Goal: Information Seeking & Learning: Find specific fact

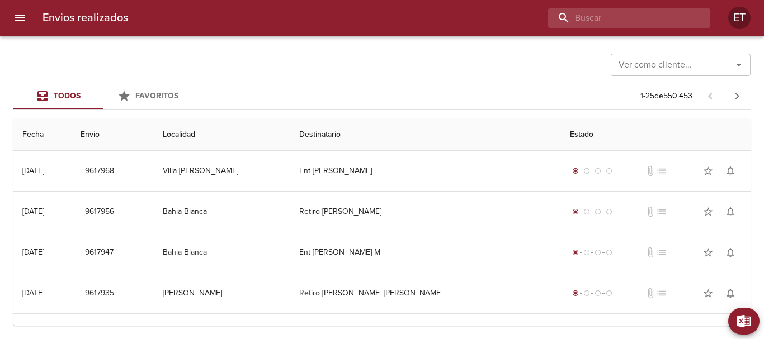
click at [638, 12] on input "buscar" at bounding box center [619, 18] width 143 height 20
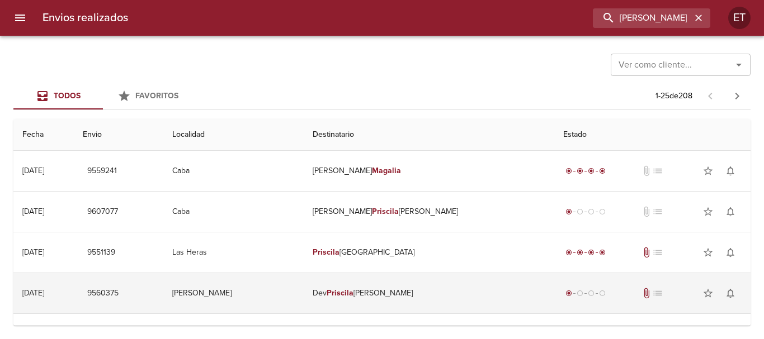
click at [442, 300] on td "Dev [PERSON_NAME] [PERSON_NAME]" at bounding box center [429, 293] width 250 height 40
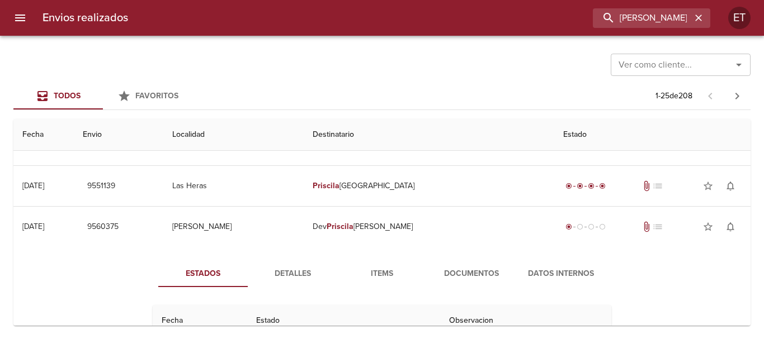
scroll to position [112, 0]
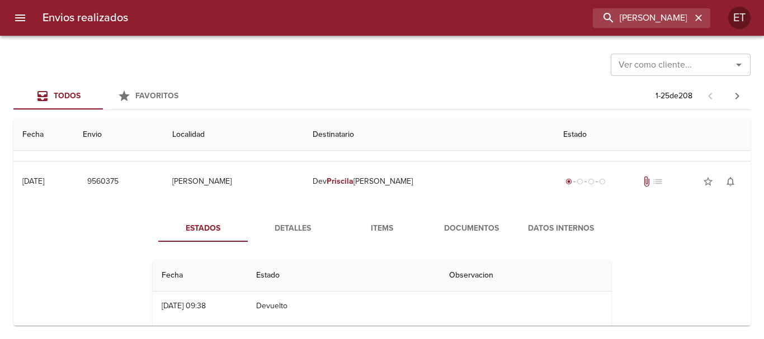
click at [443, 206] on div "Estados Detalles Items Documentos Datos Internos Fecha Estado Observacion 08/09…" at bounding box center [381, 345] width 719 height 286
click at [453, 221] on button "Documentos" at bounding box center [471, 228] width 89 height 27
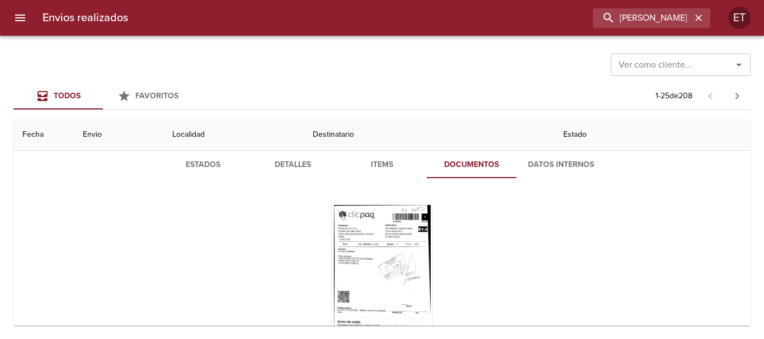
scroll to position [224, 0]
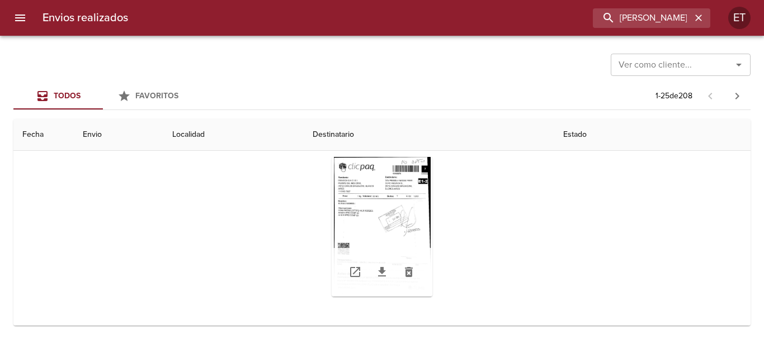
click at [353, 190] on div "Tabla de envíos del cliente" at bounding box center [381, 227] width 101 height 140
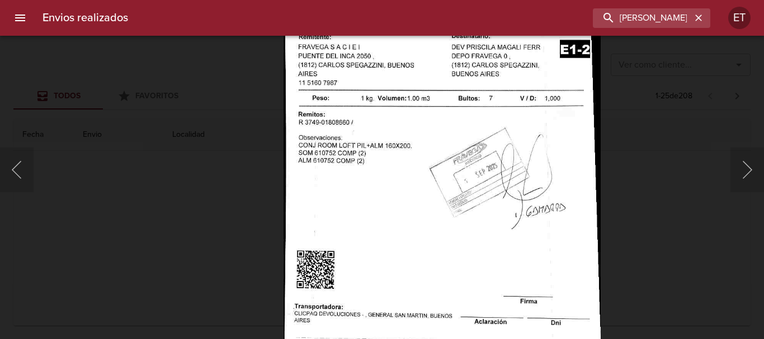
click at [643, 209] on div "Lightbox" at bounding box center [382, 169] width 764 height 339
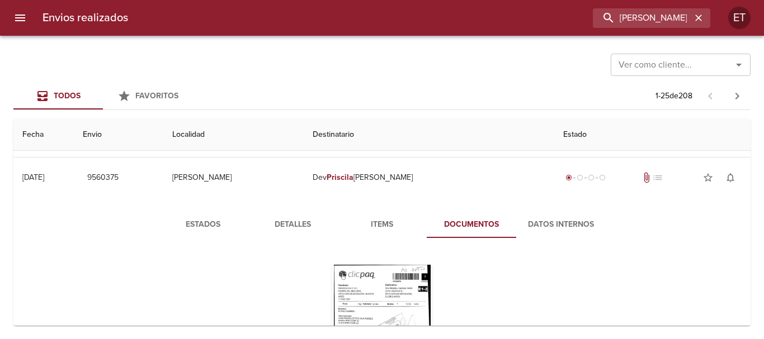
scroll to position [168, 0]
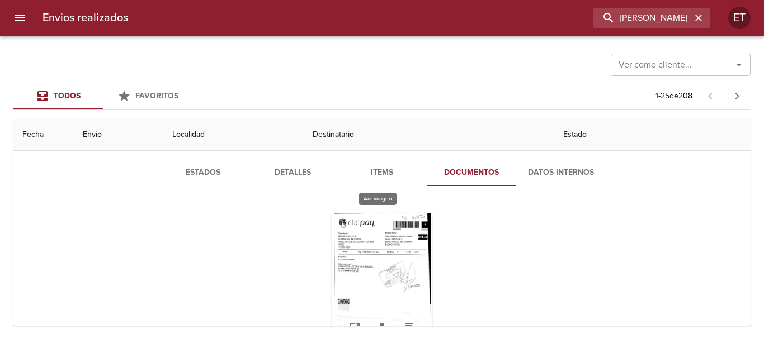
click at [401, 232] on div "Tabla de envíos del cliente" at bounding box center [381, 283] width 101 height 140
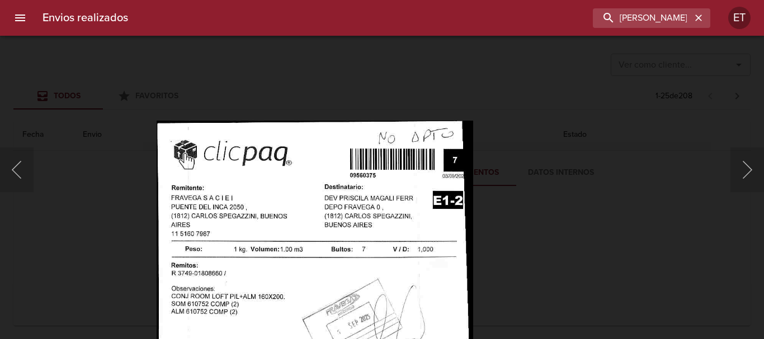
click at [568, 277] on div "Lightbox" at bounding box center [382, 169] width 764 height 339
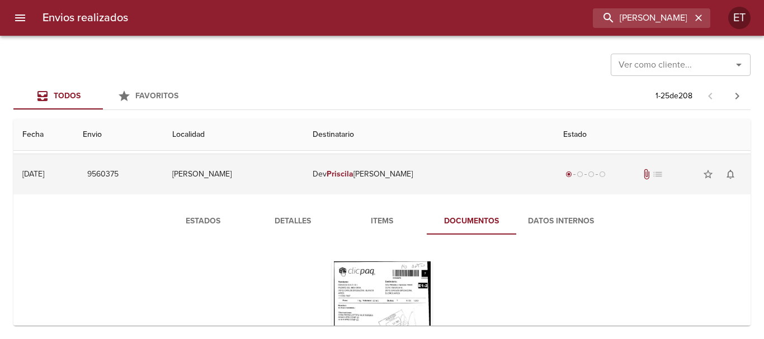
scroll to position [56, 0]
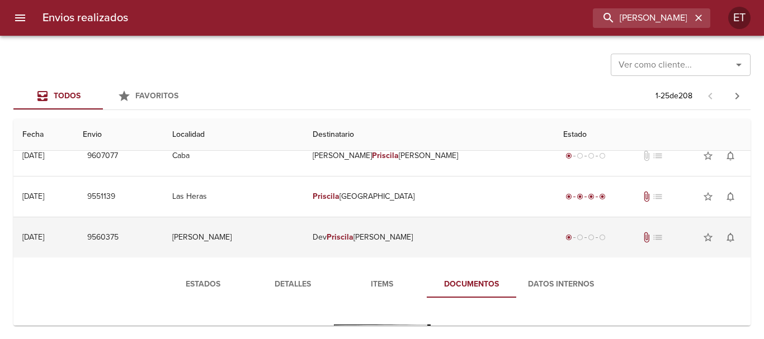
click at [383, 245] on td "Dev [PERSON_NAME] [PERSON_NAME]" at bounding box center [429, 237] width 250 height 40
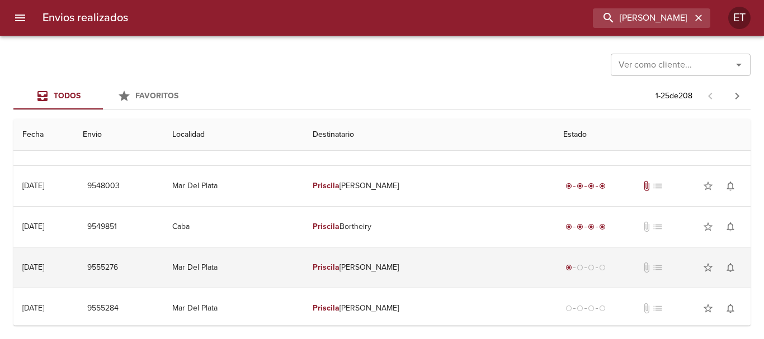
scroll to position [168, 0]
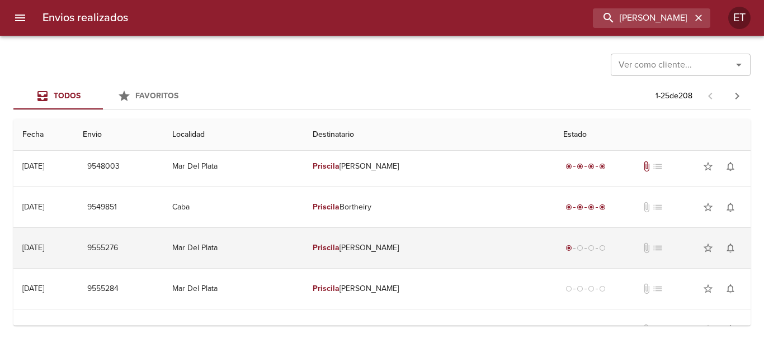
click at [446, 254] on td "[PERSON_NAME] [PERSON_NAME]" at bounding box center [429, 248] width 250 height 40
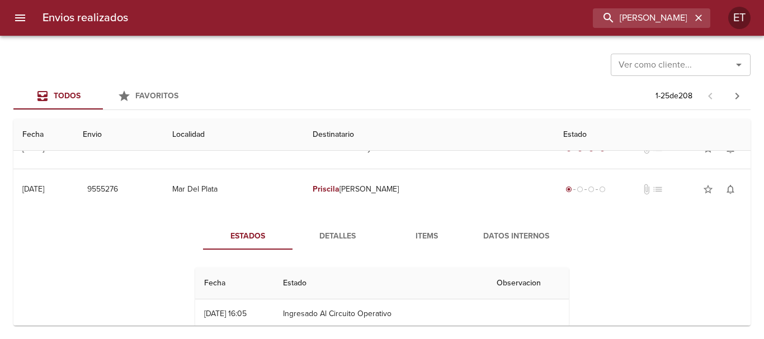
scroll to position [280, 0]
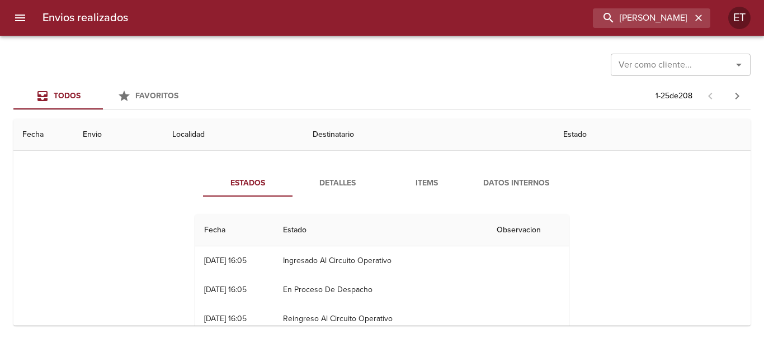
click at [394, 173] on button "Items" at bounding box center [426, 183] width 89 height 27
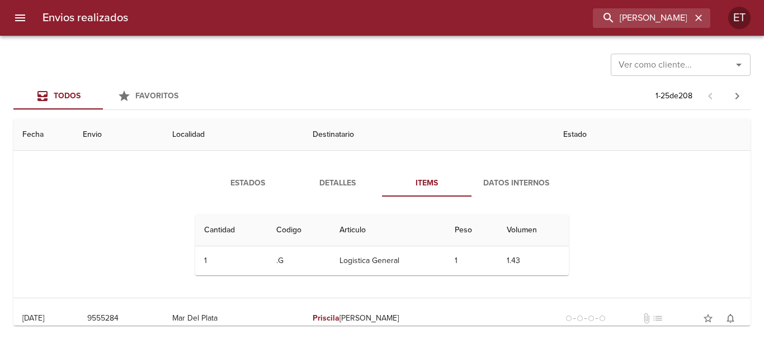
click at [342, 184] on span "Detalles" at bounding box center [337, 184] width 76 height 14
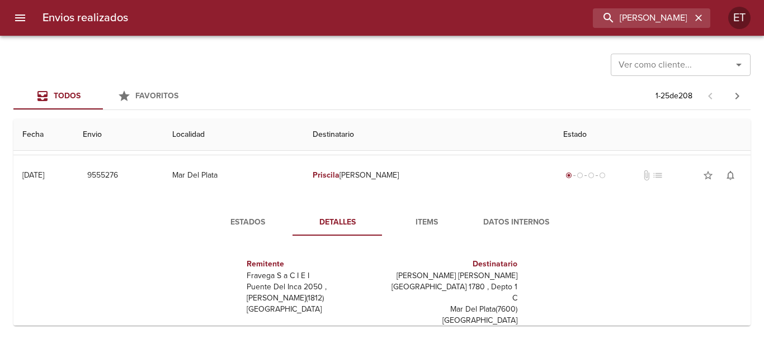
scroll to position [224, 0]
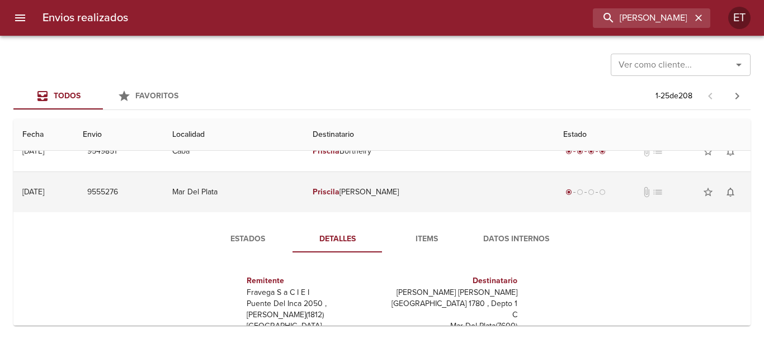
click at [466, 204] on td "[PERSON_NAME] [PERSON_NAME]" at bounding box center [429, 192] width 250 height 40
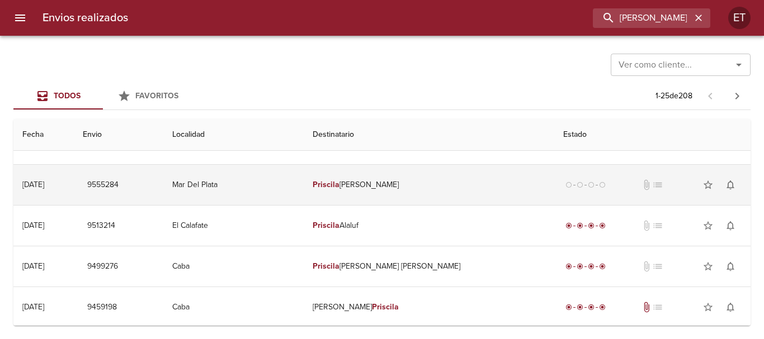
scroll to position [280, 0]
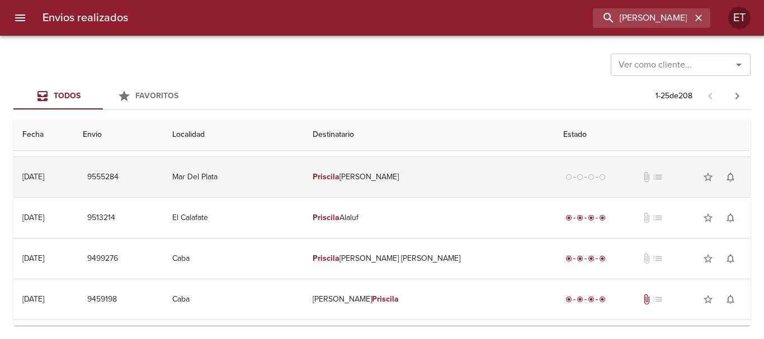
click at [442, 175] on td "[PERSON_NAME] [PERSON_NAME]" at bounding box center [429, 177] width 250 height 40
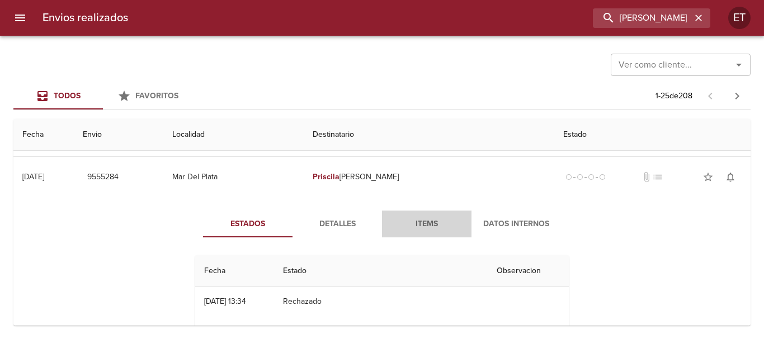
click at [416, 228] on span "Items" at bounding box center [427, 224] width 76 height 14
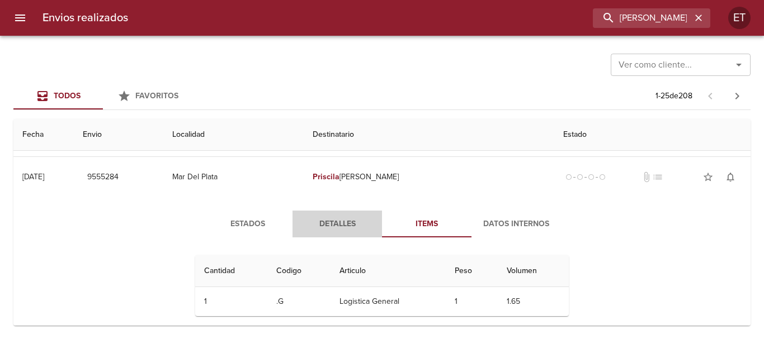
click at [319, 228] on span "Detalles" at bounding box center [337, 224] width 76 height 14
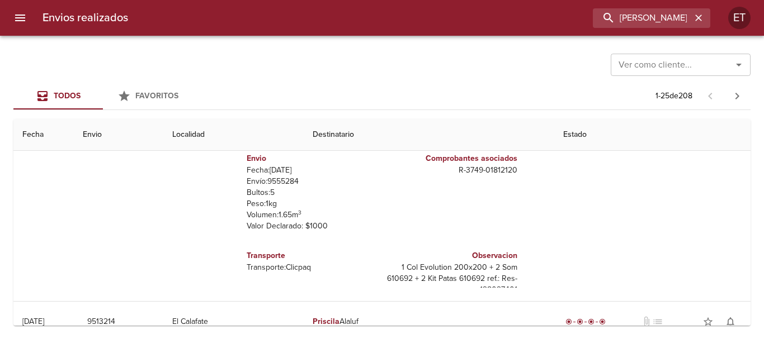
scroll to position [391, 0]
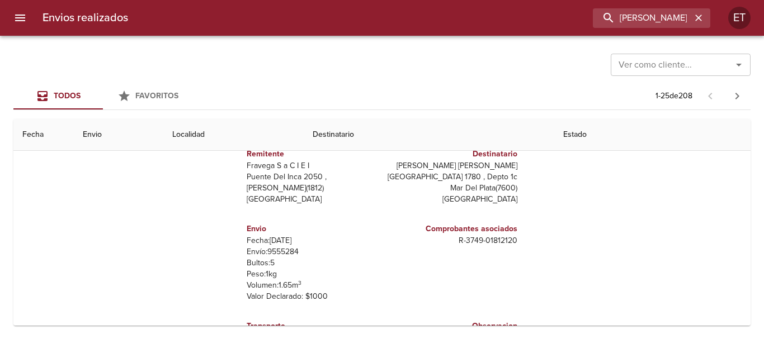
click at [492, 170] on p "[PERSON_NAME] [PERSON_NAME]" at bounding box center [451, 165] width 131 height 11
click at [489, 167] on p "[PERSON_NAME] [PERSON_NAME]" at bounding box center [451, 165] width 131 height 11
copy p "[PERSON_NAME] [PERSON_NAME]"
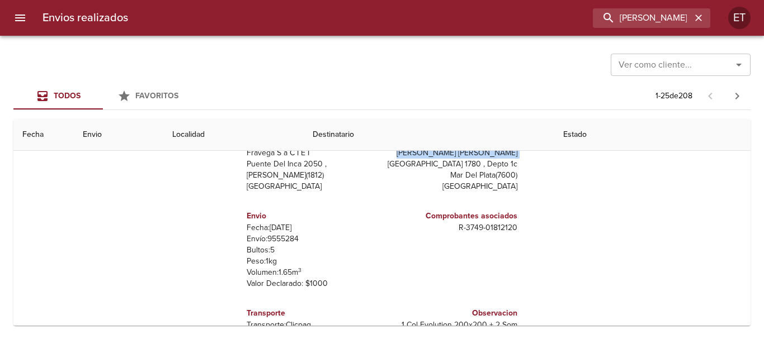
scroll to position [17, 0]
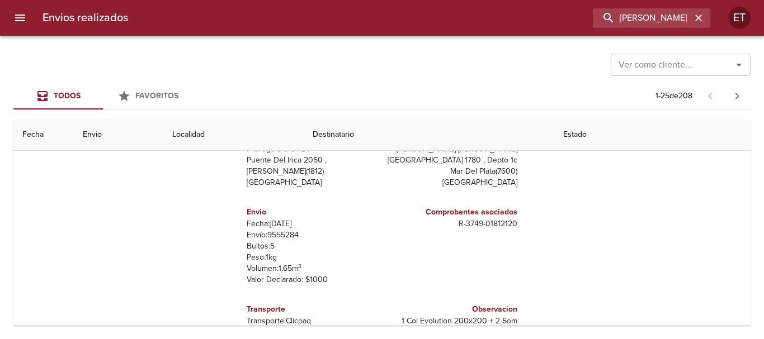
click at [459, 227] on p "R - 3749 - 01812120" at bounding box center [451, 224] width 131 height 11
copy p "R - 3749 - 01812120"
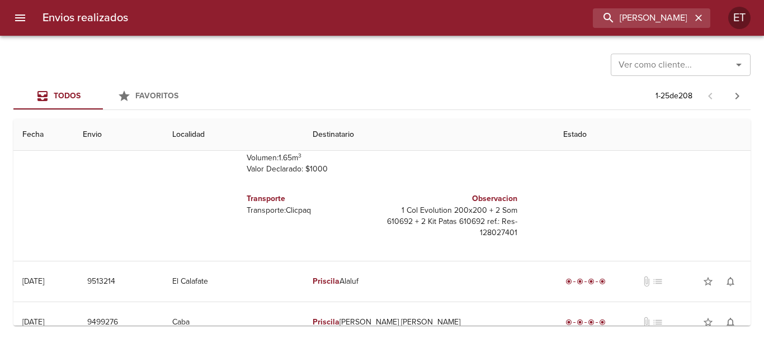
scroll to position [503, 0]
click at [437, 210] on p "1 Col Evolution 200x200 + 2 Som 610692 + 2 Kit Patas 610692 ref.: Res-128027401" at bounding box center [451, 221] width 131 height 34
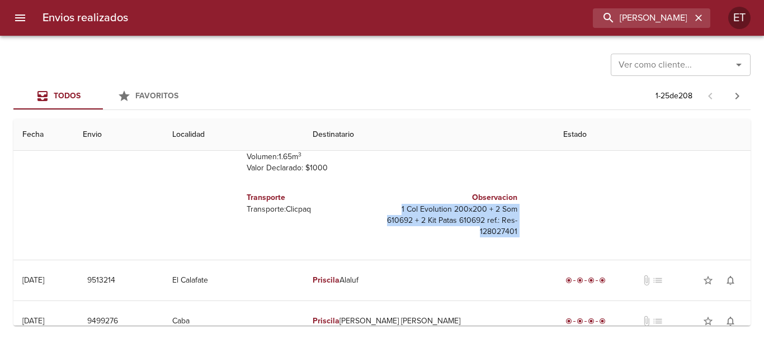
click at [437, 210] on p "1 Col Evolution 200x200 + 2 Som 610692 + 2 Kit Patas 610692 ref.: Res-128027401" at bounding box center [451, 221] width 131 height 34
copy tbody "1 Col Evolution 200x200 + 2 Som 610692 + 2 Kit Patas 610692 ref.: Res-128027401…"
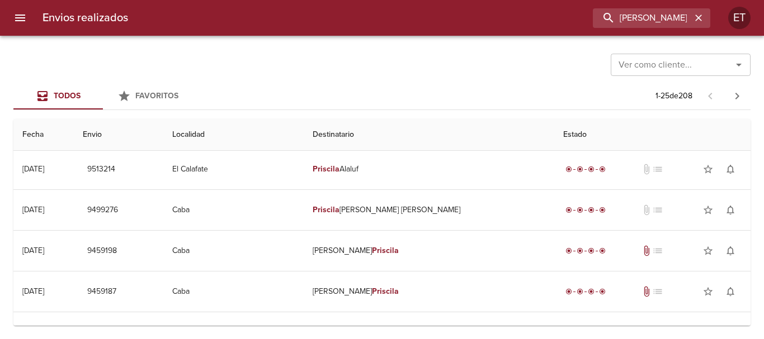
scroll to position [615, 0]
click at [646, 12] on input "[PERSON_NAME]" at bounding box center [619, 18] width 143 height 20
click at [684, 20] on input "[PERSON_NAME]" at bounding box center [619, 18] width 143 height 20
type input "[PERSON_NAME]"
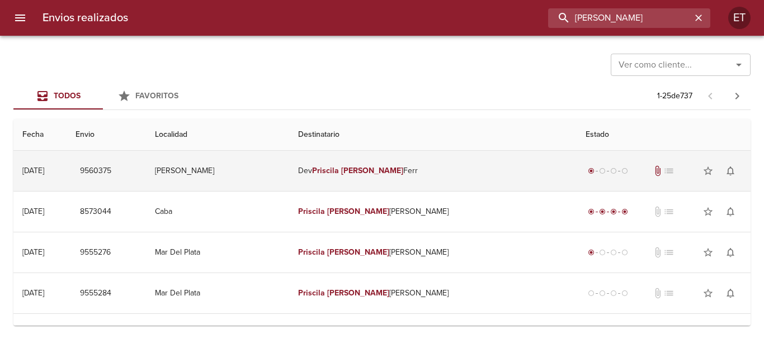
scroll to position [0, 0]
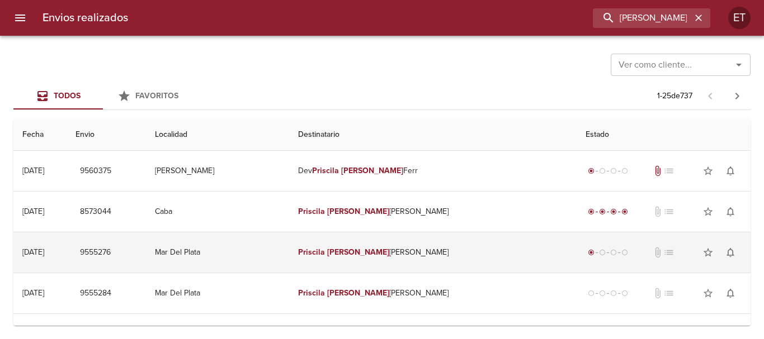
click at [424, 250] on td "[PERSON_NAME] [PERSON_NAME]" at bounding box center [432, 253] width 287 height 40
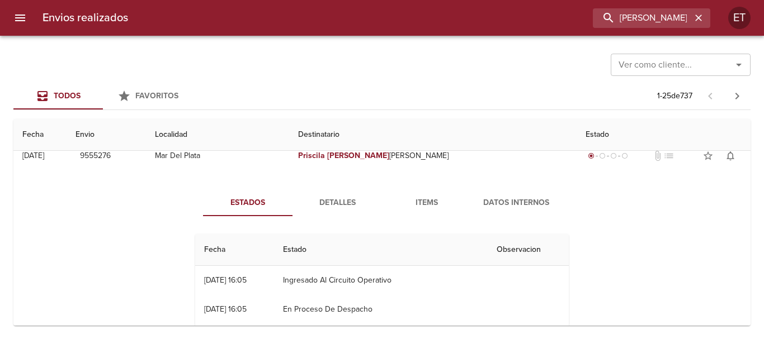
scroll to position [112, 0]
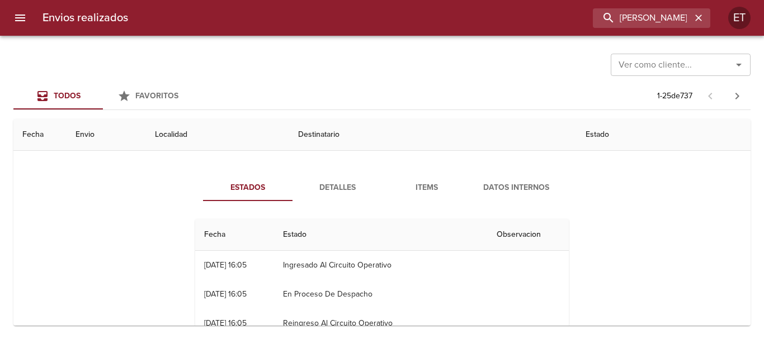
click at [426, 201] on div "Estados Detalles Items Datos Internos Fecha Estado Observacion 24/09 [DATE] 16:…" at bounding box center [382, 303] width 402 height 259
click at [419, 193] on span "Items" at bounding box center [427, 188] width 76 height 14
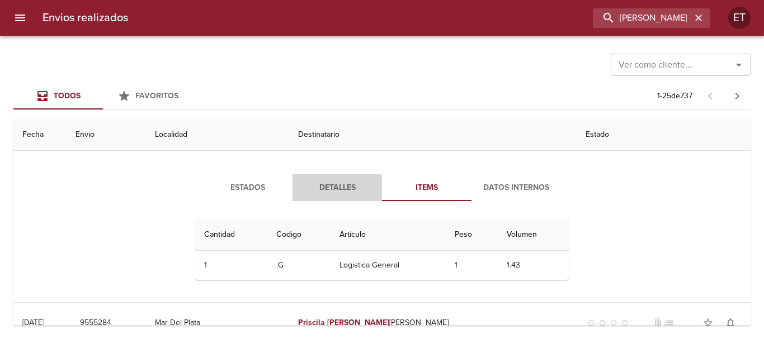
click at [339, 191] on span "Detalles" at bounding box center [337, 188] width 76 height 14
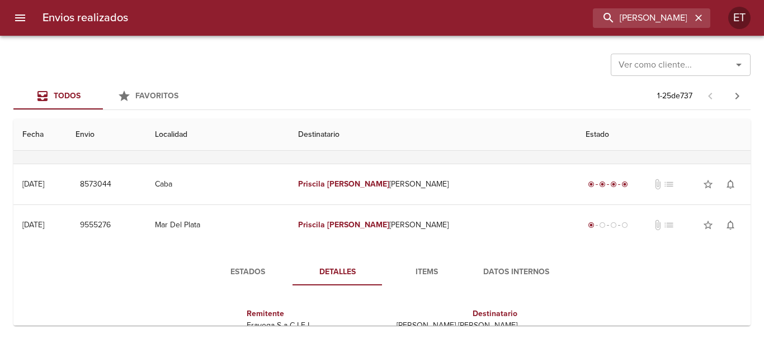
scroll to position [0, 0]
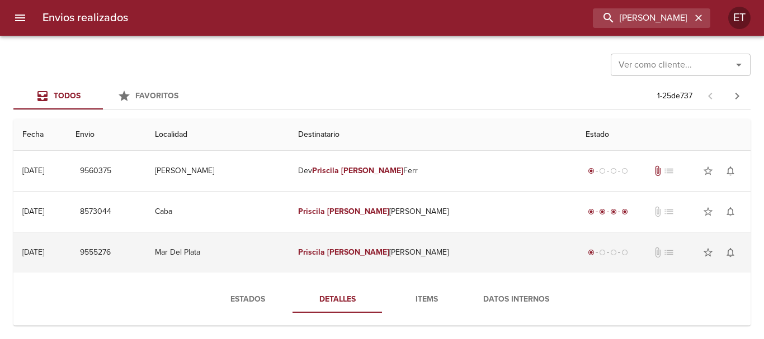
click at [407, 249] on td "[PERSON_NAME] [PERSON_NAME]" at bounding box center [432, 253] width 287 height 40
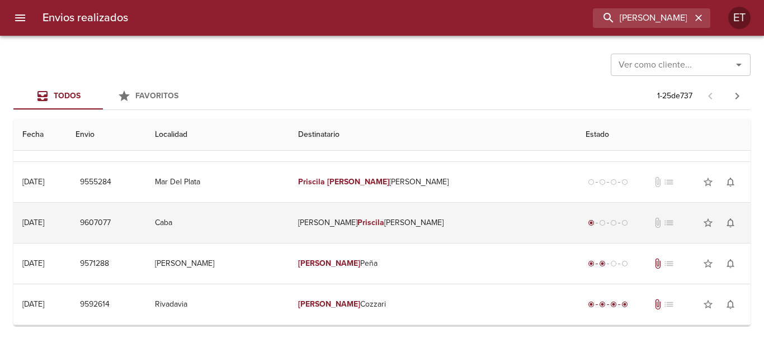
scroll to position [112, 0]
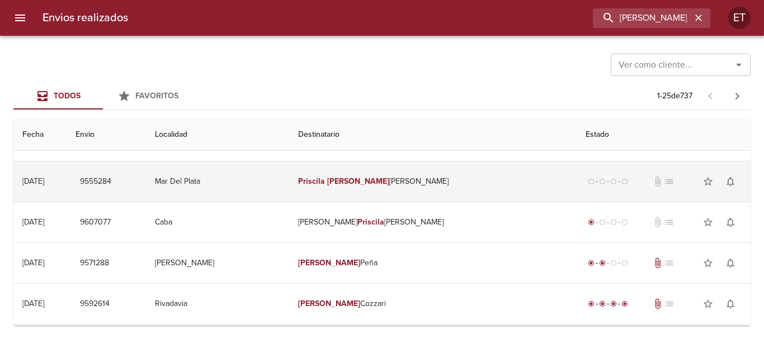
click at [371, 188] on td "[PERSON_NAME] [PERSON_NAME]" at bounding box center [432, 182] width 287 height 40
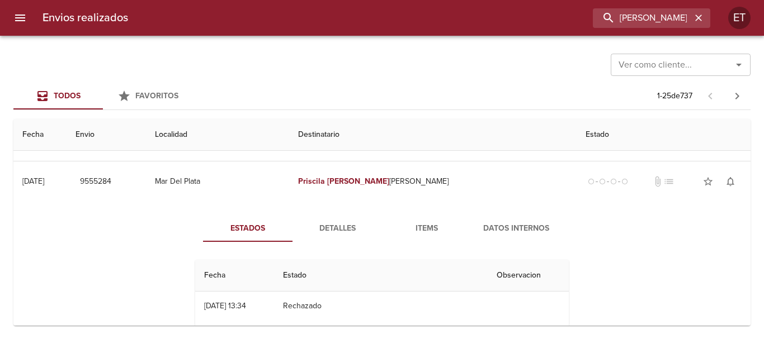
drag, startPoint x: 338, startPoint y: 224, endPoint x: 359, endPoint y: 225, distance: 21.8
click at [338, 225] on span "Detalles" at bounding box center [337, 229] width 76 height 14
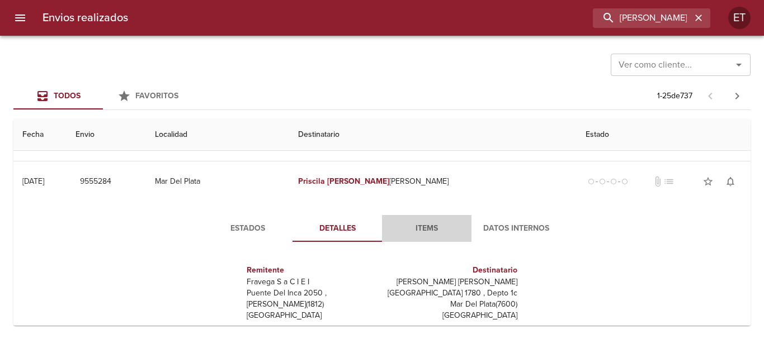
click at [426, 221] on button "Items" at bounding box center [426, 228] width 89 height 27
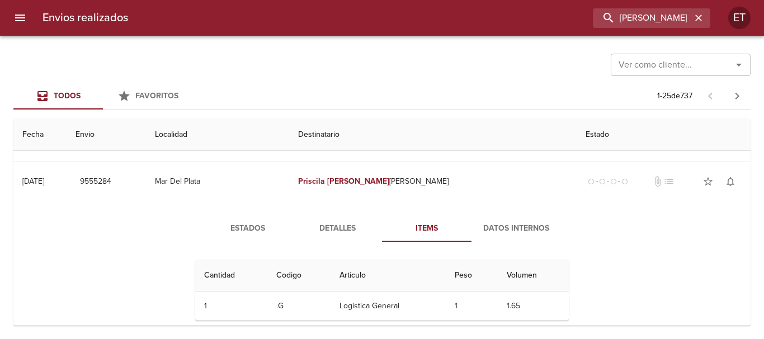
click at [343, 221] on button "Detalles" at bounding box center [336, 228] width 89 height 27
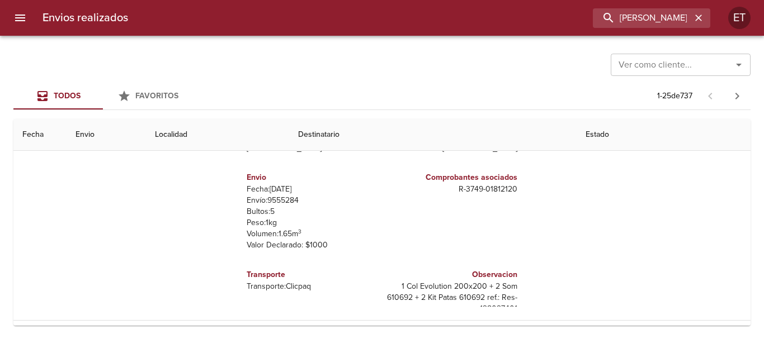
scroll to position [17, 0]
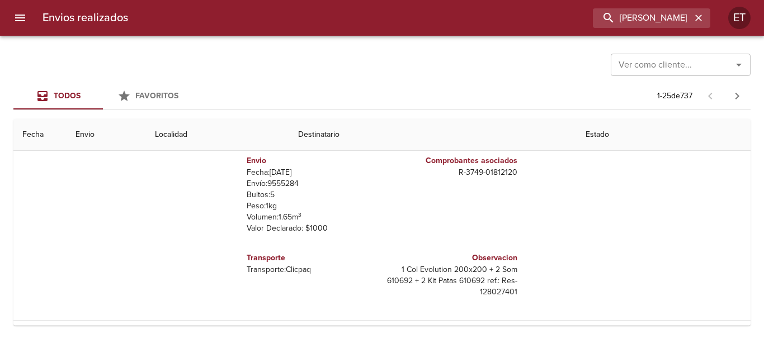
click at [266, 194] on p "Bultos: 5" at bounding box center [312, 195] width 131 height 11
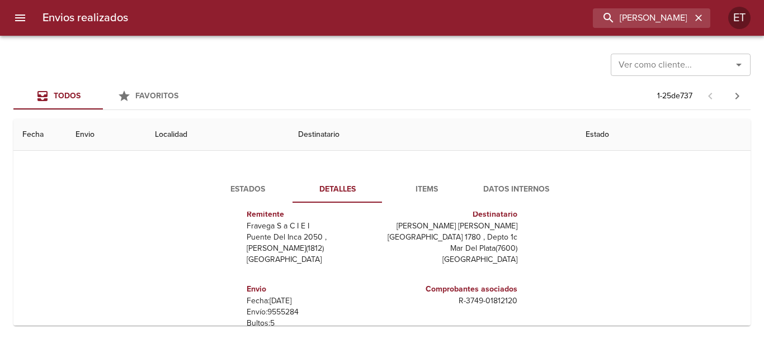
scroll to position [168, 0]
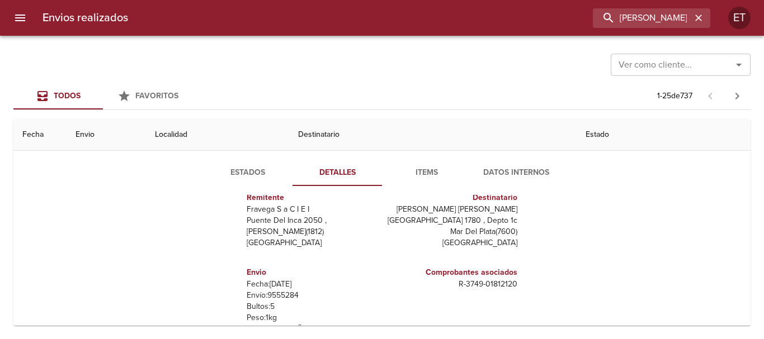
click at [411, 181] on button "Items" at bounding box center [426, 172] width 89 height 27
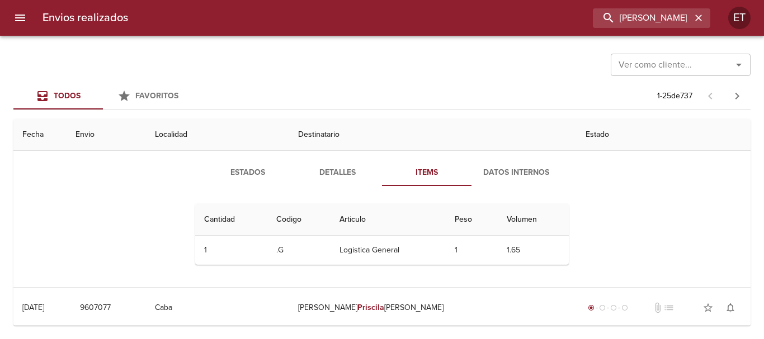
scroll to position [0, 0]
click at [247, 171] on span "Estados" at bounding box center [248, 173] width 76 height 14
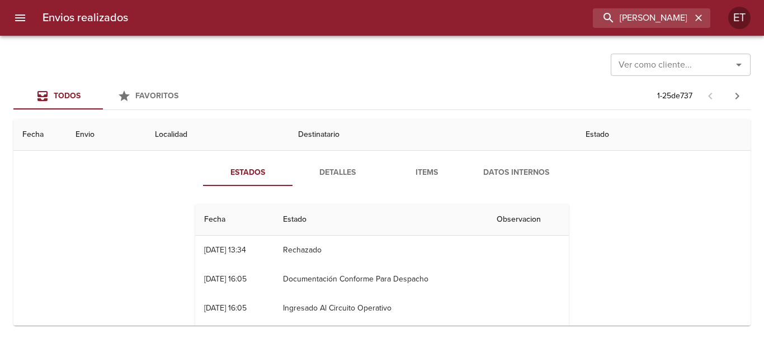
click at [435, 177] on span "Items" at bounding box center [427, 173] width 76 height 14
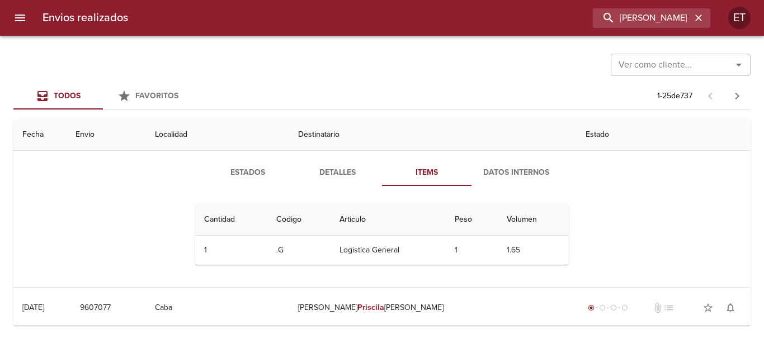
click at [340, 178] on span "Detalles" at bounding box center [337, 173] width 76 height 14
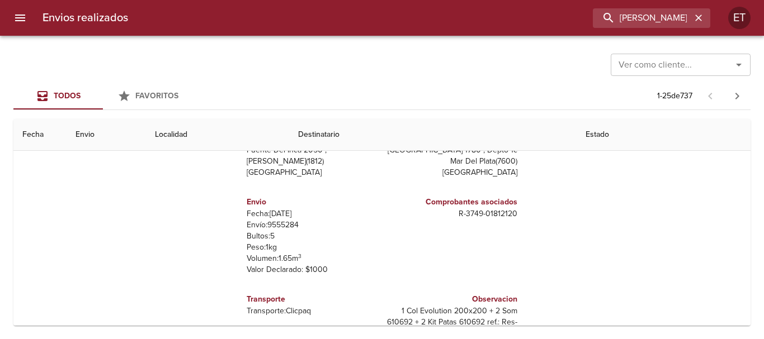
scroll to position [280, 0]
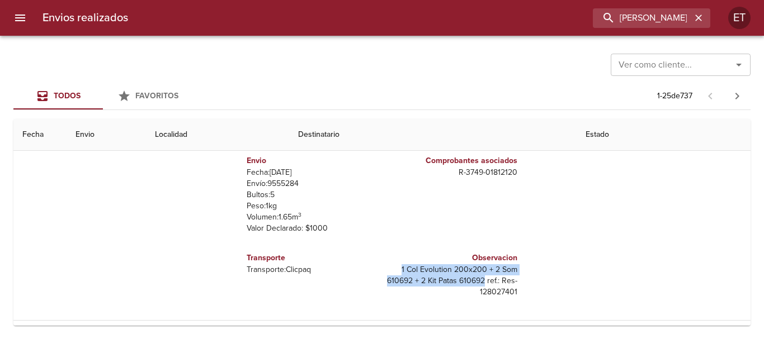
drag, startPoint x: 394, startPoint y: 272, endPoint x: 480, endPoint y: 282, distance: 86.7
click at [480, 282] on p "1 Col Evolution 200x200 + 2 Som 610692 + 2 Kit Patas 610692 ref.: Res-128027401" at bounding box center [451, 281] width 131 height 34
copy p "1 Col Evolution 200x200 + 2 Som 610692 + 2 Kit Patas 610692"
click at [383, 240] on div "Comprobantes asociados R - 3749 - 01812120" at bounding box center [452, 194] width 140 height 97
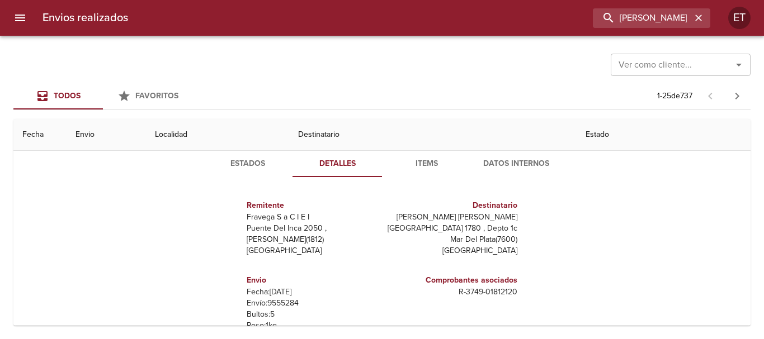
scroll to position [56, 0]
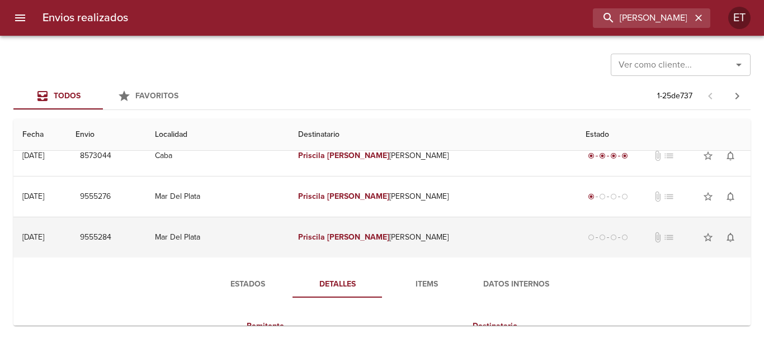
click at [443, 229] on td "[PERSON_NAME] [PERSON_NAME]" at bounding box center [432, 237] width 287 height 40
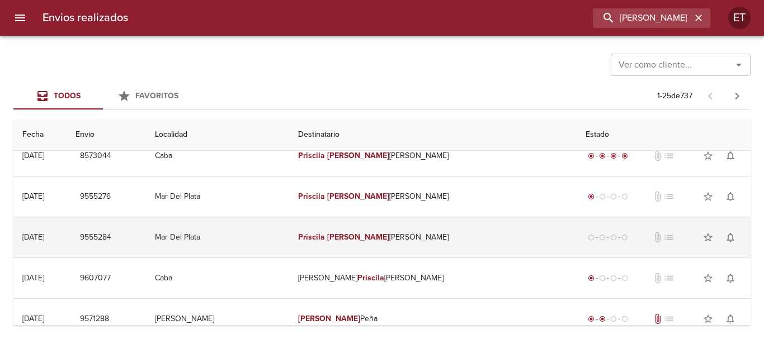
click at [389, 241] on em "[PERSON_NAME]" at bounding box center [358, 238] width 62 height 10
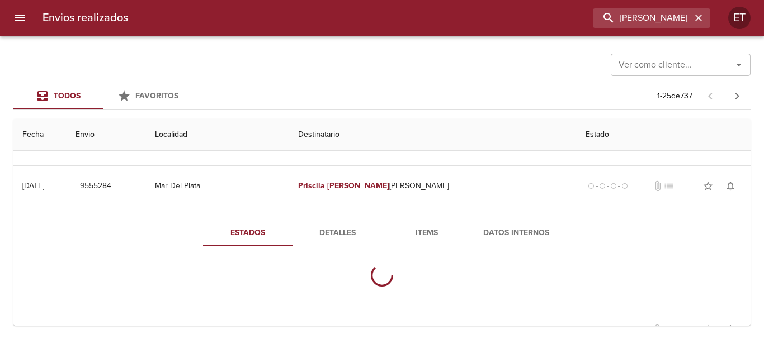
scroll to position [168, 0]
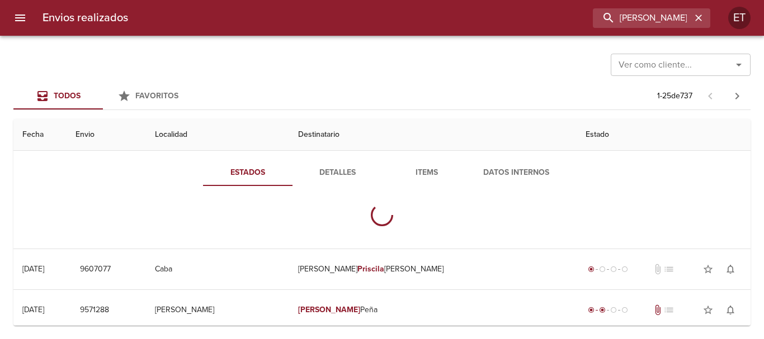
click at [332, 171] on span "Detalles" at bounding box center [337, 173] width 76 height 14
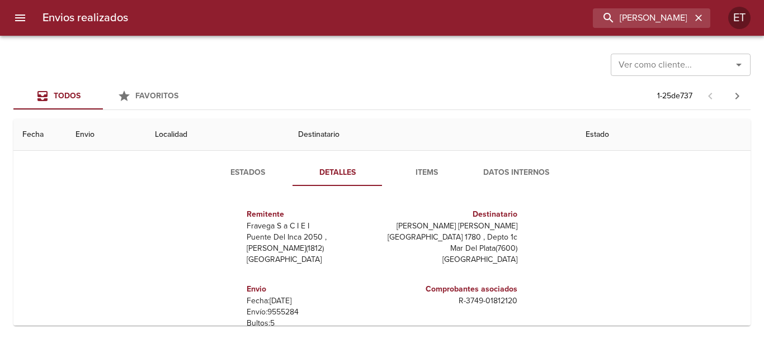
click at [426, 171] on span "Items" at bounding box center [427, 173] width 76 height 14
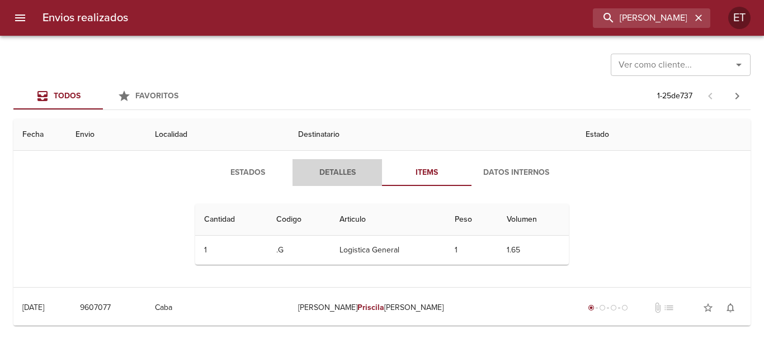
click at [297, 182] on button "Detalles" at bounding box center [336, 172] width 89 height 27
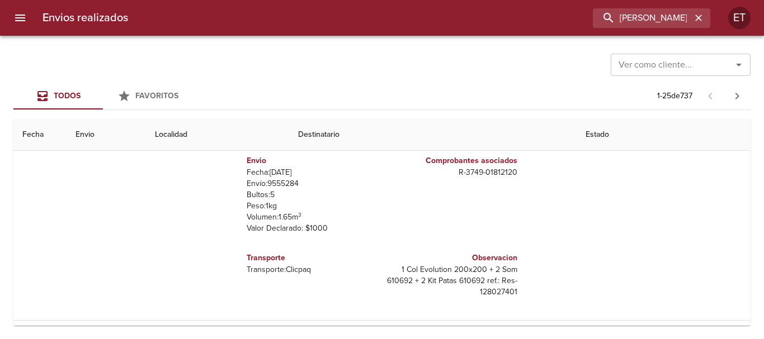
scroll to position [0, 0]
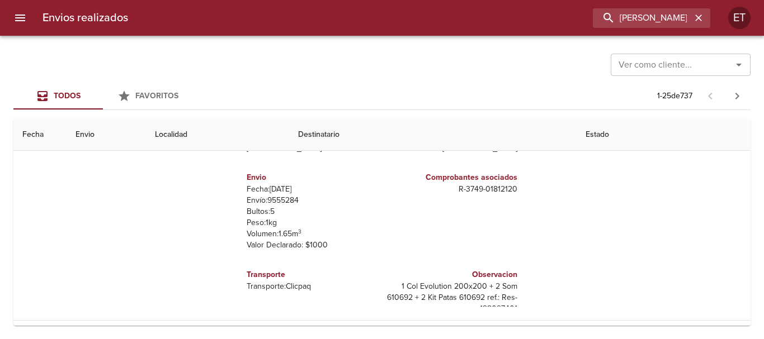
click at [492, 191] on p "R - 3749 - 01812120" at bounding box center [451, 189] width 131 height 11
copy p "R - 3749 - 01812120"
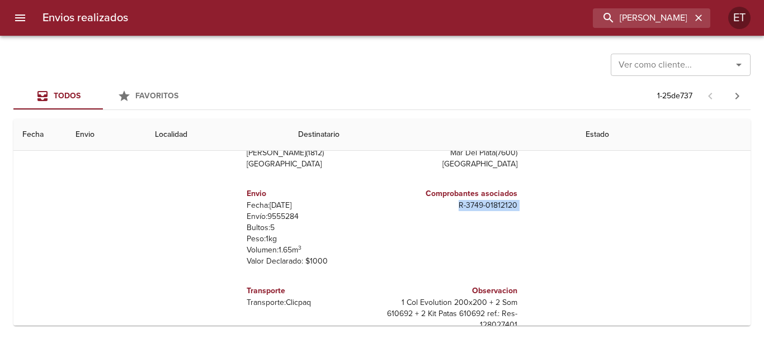
scroll to position [112, 0]
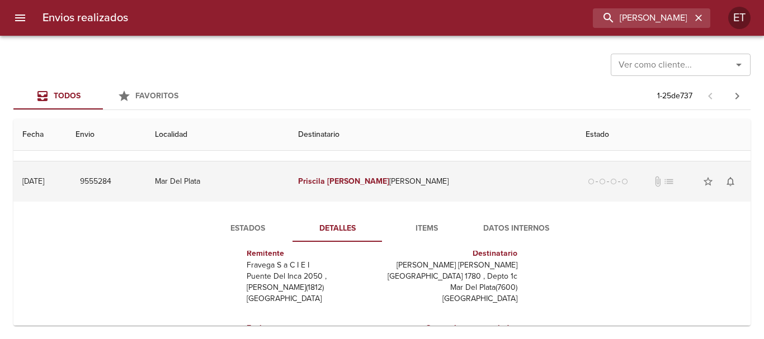
click at [451, 193] on td "[PERSON_NAME] [PERSON_NAME]" at bounding box center [432, 182] width 287 height 40
